Goal: Information Seeking & Learning: Learn about a topic

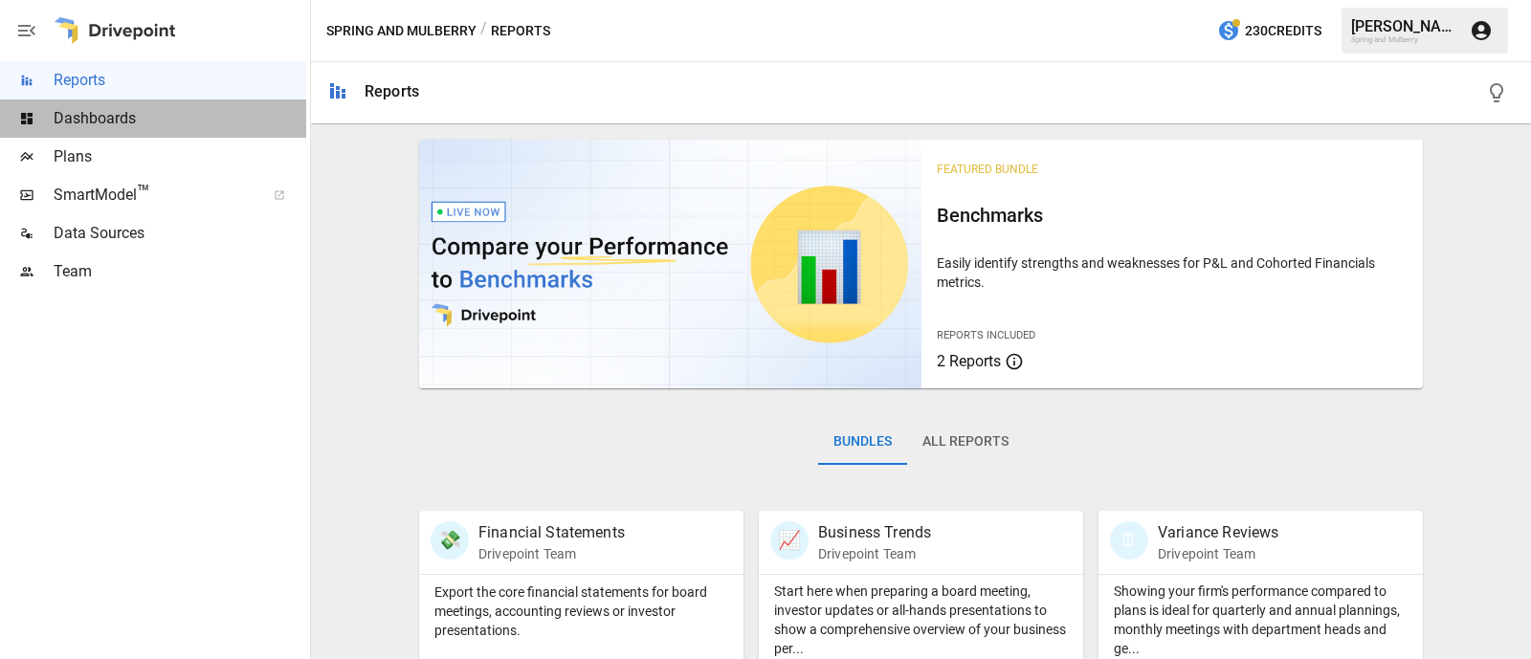
click at [91, 113] on span "Dashboards" at bounding box center [180, 118] width 253 height 23
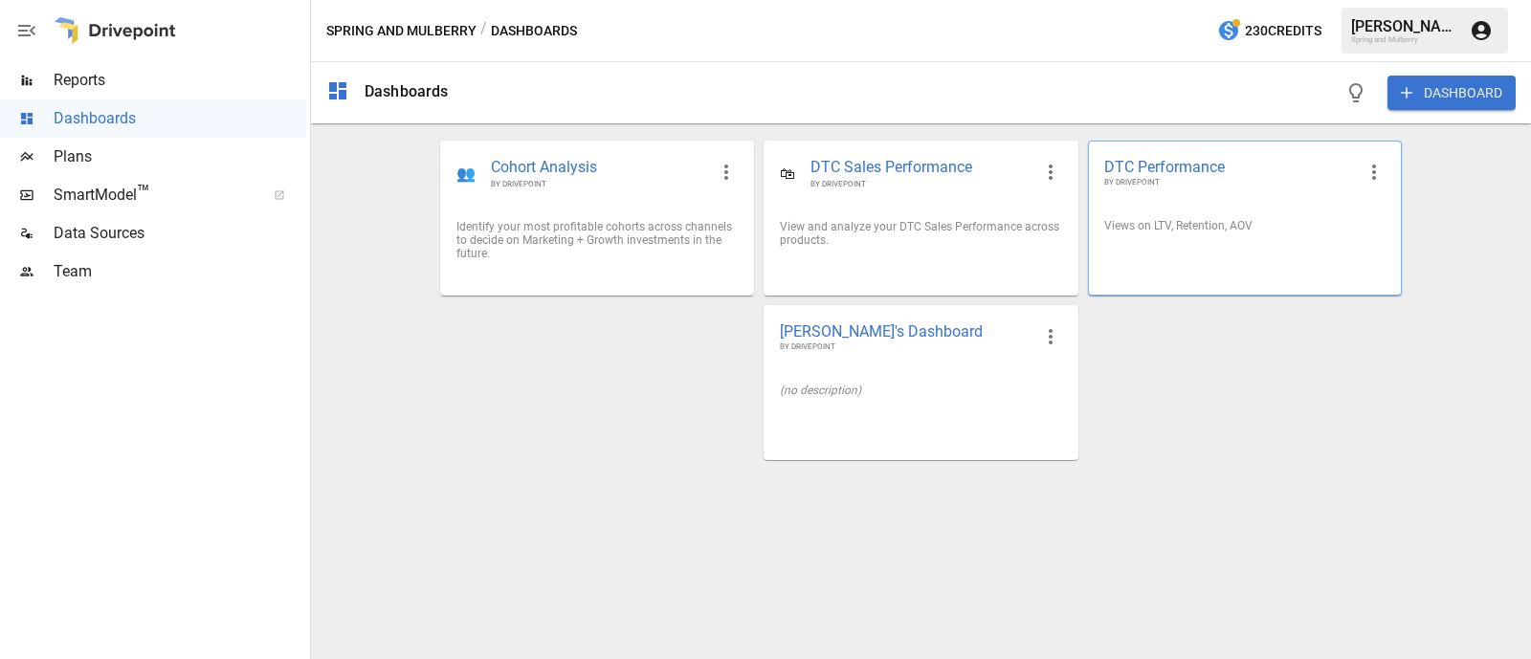
click at [1178, 169] on span "DTC Performance" at bounding box center [1229, 167] width 251 height 20
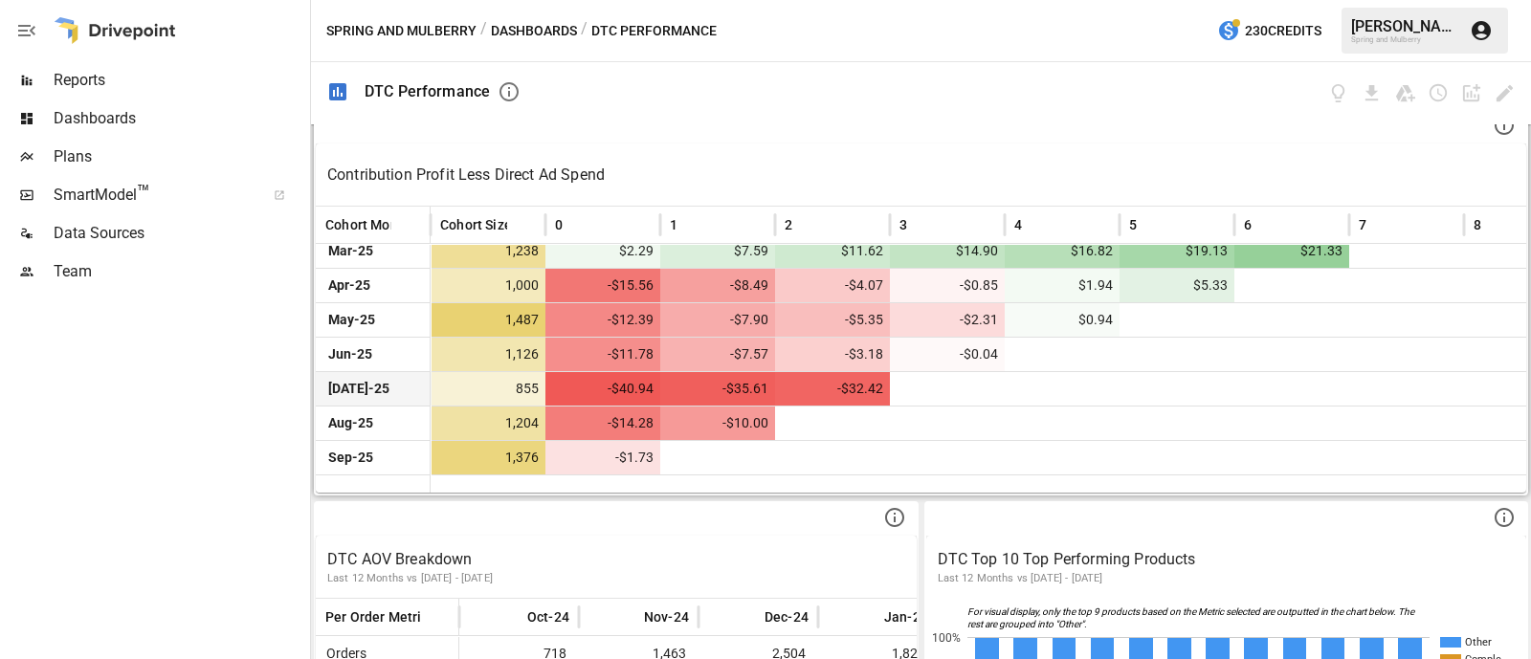
scroll to position [802, 0]
click at [600, 385] on span "-$40.94" at bounding box center [605, 389] width 101 height 33
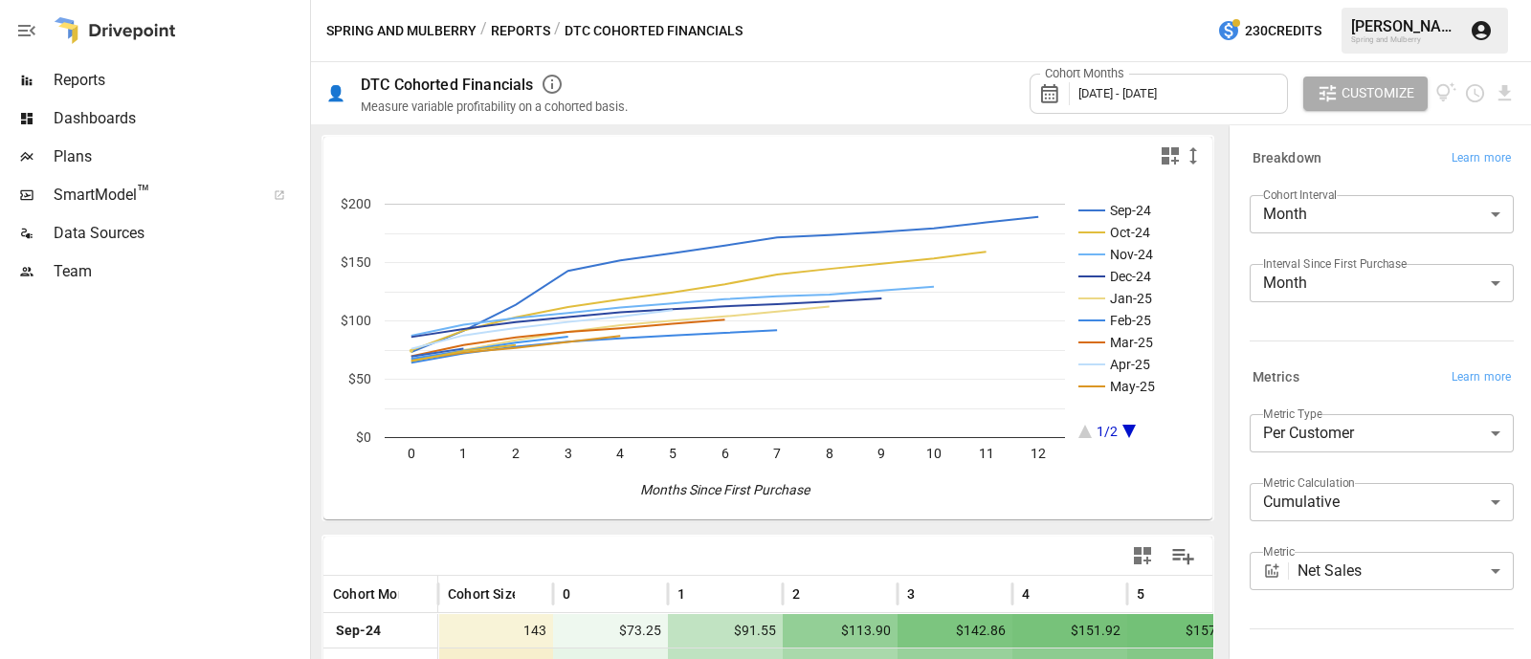
click at [512, 31] on button "Reports" at bounding box center [520, 31] width 59 height 24
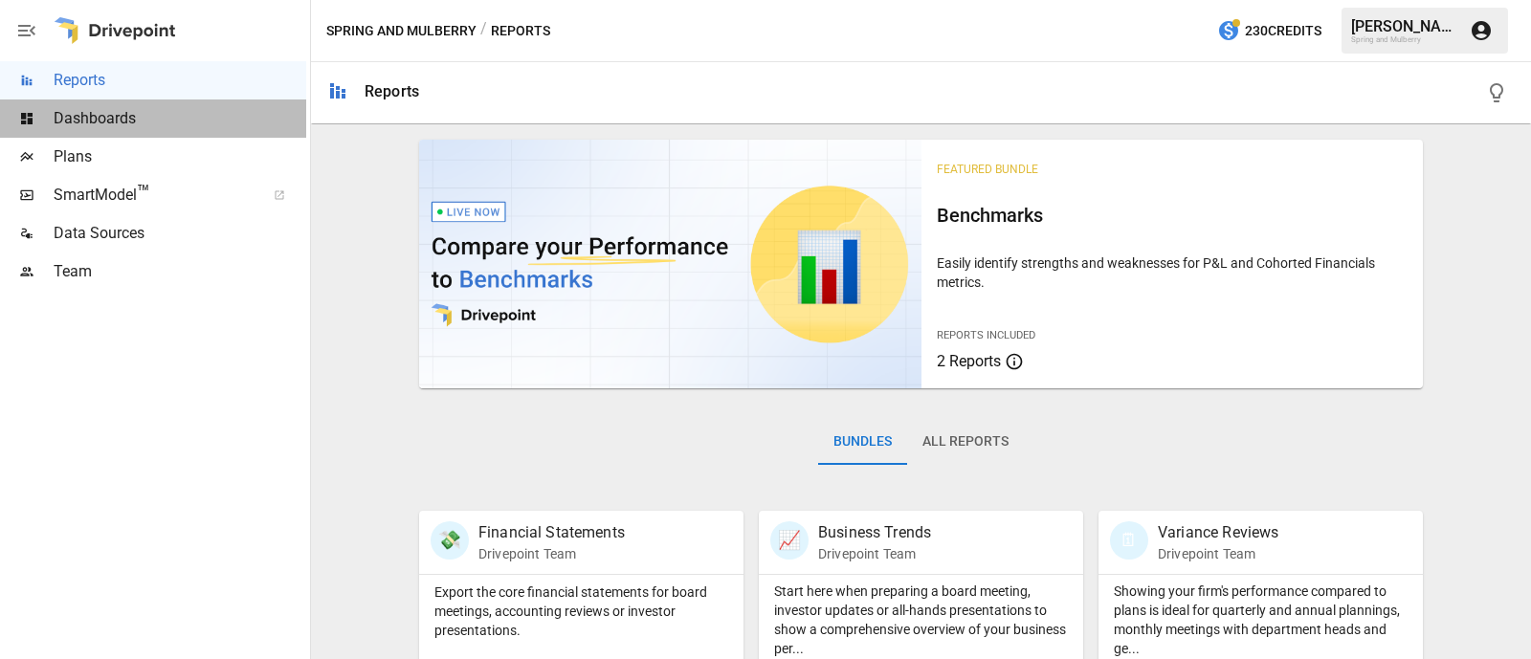
click at [100, 129] on span "Dashboards" at bounding box center [180, 118] width 253 height 23
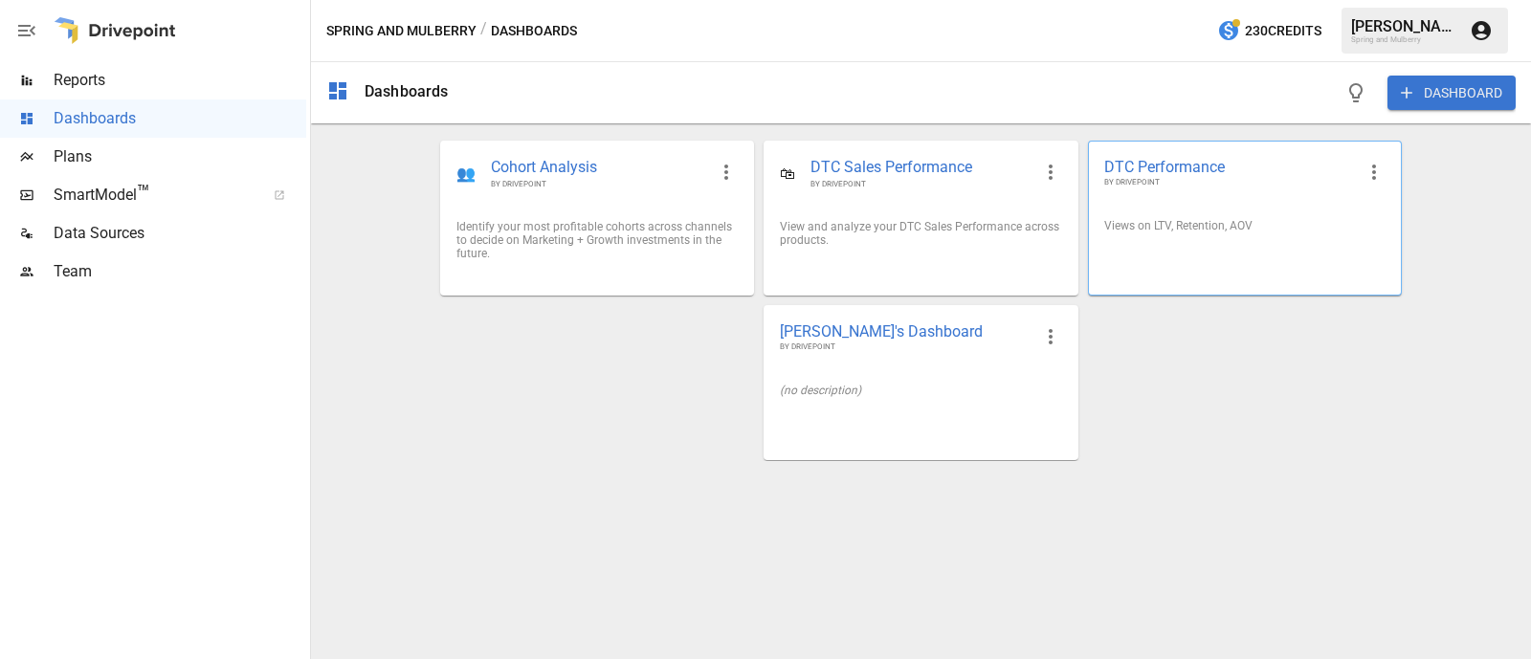
click at [1171, 165] on span "DTC Performance" at bounding box center [1229, 167] width 251 height 20
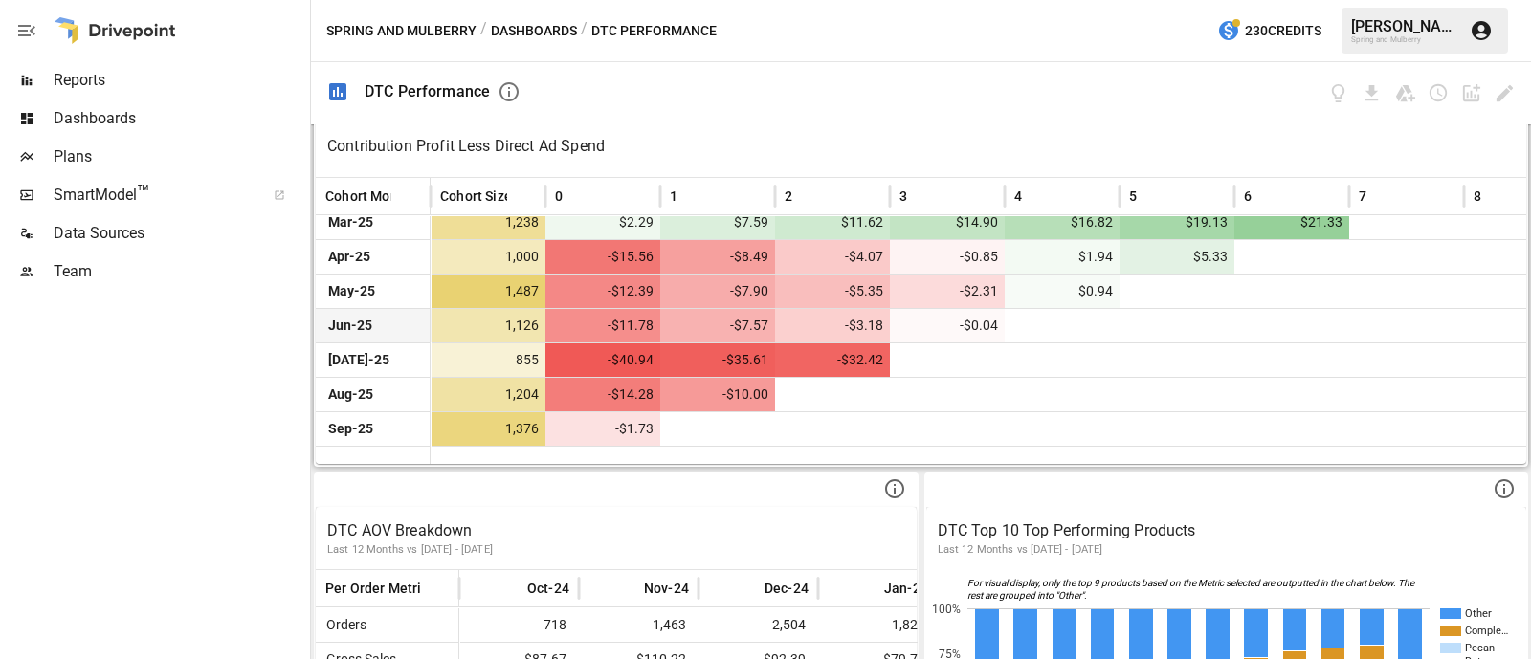
scroll to position [832, 0]
